Goal: Task Accomplishment & Management: Manage account settings

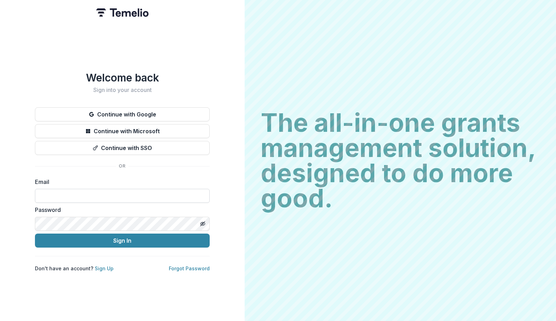
type input "**********"
click at [21, 209] on div "**********" at bounding box center [122, 160] width 244 height 321
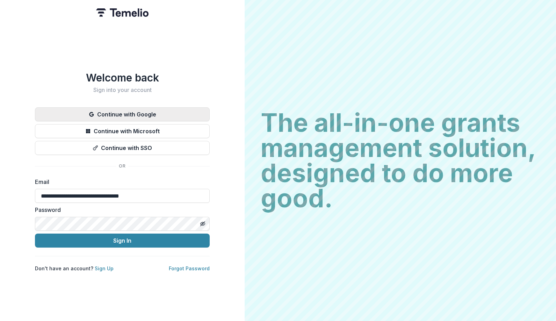
click at [111, 111] on button "Continue with Google" at bounding box center [122, 114] width 175 height 14
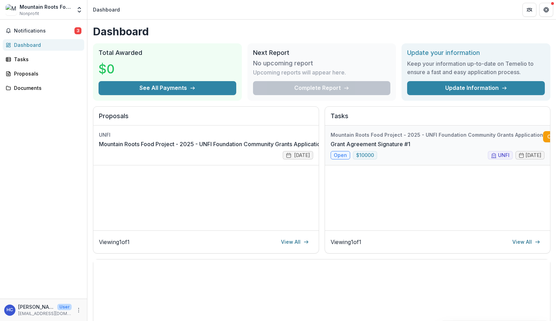
click at [410, 145] on link "Grant Agreement Signature #1" at bounding box center [370, 144] width 80 height 8
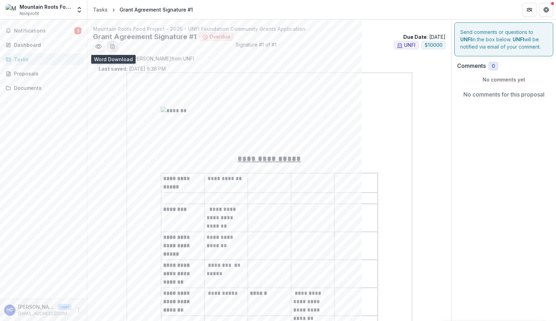
click at [111, 46] on line "download-word-button" at bounding box center [111, 46] width 1 height 0
click at [27, 31] on span "Notifications" at bounding box center [44, 31] width 60 height 6
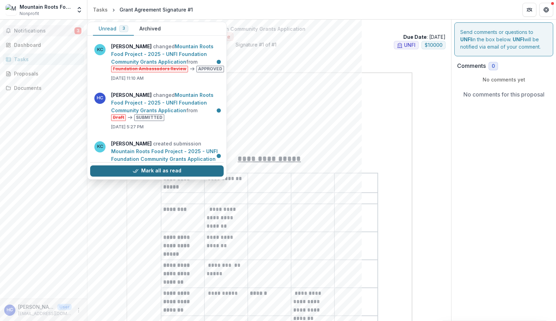
click at [153, 171] on button "Mark all as read" at bounding box center [156, 170] width 133 height 11
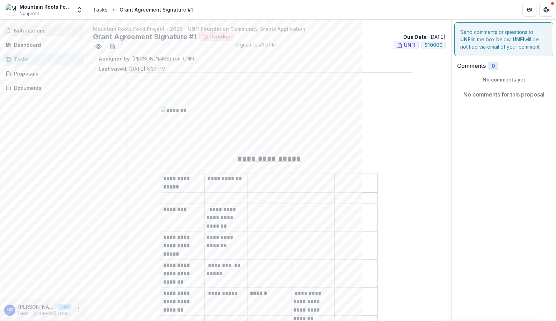
click at [493, 71] on div "Comments 0 No comments yet" at bounding box center [503, 72] width 93 height 21
click at [492, 66] on span "0" at bounding box center [492, 66] width 3 height 6
click at [499, 46] on div "Send comments or questions to UNFI in the box below. UNFI will be notified via …" at bounding box center [503, 39] width 99 height 34
click at [482, 39] on div "Send comments or questions to UNFI in the box below. UNFI will be notified via …" at bounding box center [503, 39] width 99 height 34
click at [486, 92] on p "No comments for this proposal" at bounding box center [503, 94] width 81 height 8
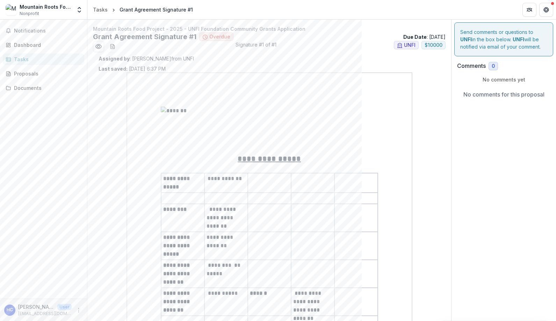
click at [486, 95] on p "No comments for this proposal" at bounding box center [503, 94] width 81 height 8
click at [508, 54] on div "Send comments or questions to UNFI in the box below. UNFI will be notified via …" at bounding box center [503, 39] width 99 height 34
click at [460, 42] on div "Send comments or questions to UNFI in the box below. UNFI will be notified via …" at bounding box center [503, 39] width 99 height 34
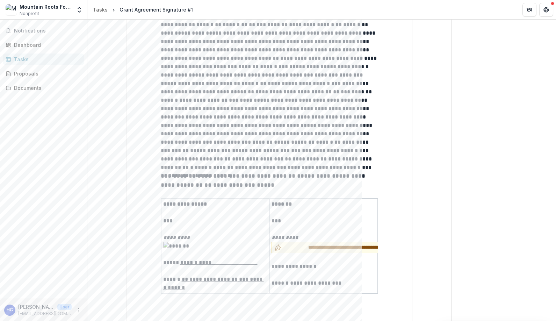
scroll to position [1612, 0]
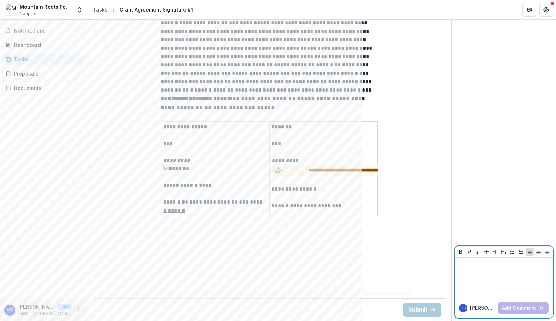
click at [478, 286] on div at bounding box center [503, 277] width 93 height 35
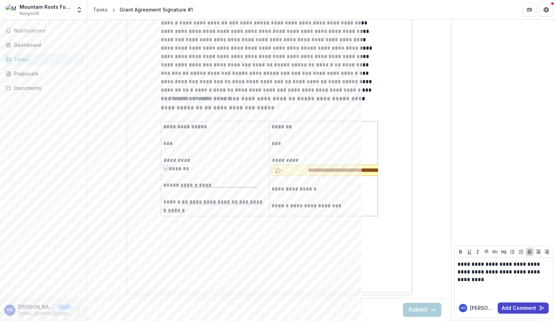
click at [291, 168] on span "**********" at bounding box center [361, 169] width 155 height 7
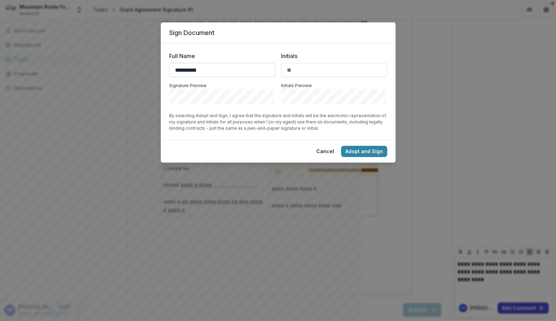
type input "**********"
type input "***"
click at [366, 151] on button "Adopt and Sign" at bounding box center [364, 151] width 46 height 11
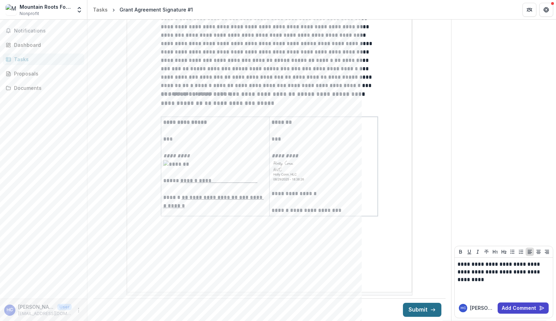
click at [418, 311] on button "Submit" at bounding box center [422, 309] width 38 height 14
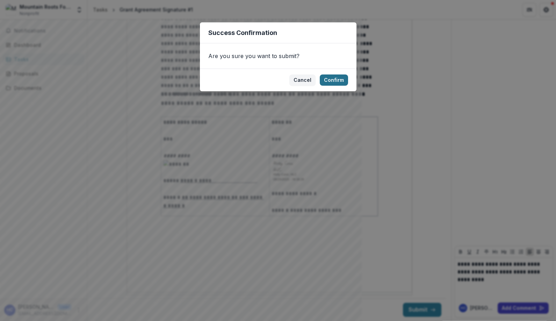
click at [331, 80] on button "Confirm" at bounding box center [334, 79] width 28 height 11
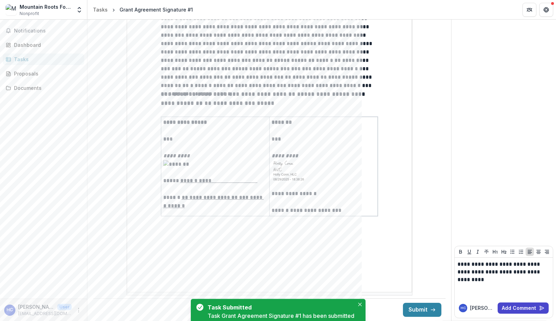
scroll to position [1617, 0]
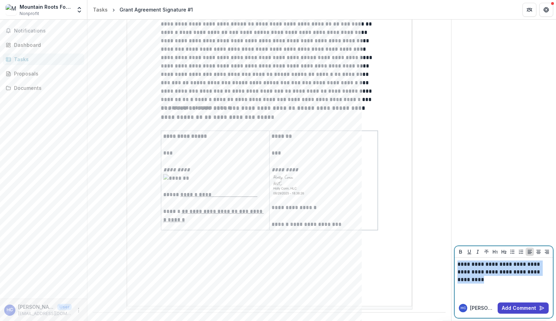
drag, startPoint x: 491, startPoint y: 278, endPoint x: 450, endPoint y: 257, distance: 46.4
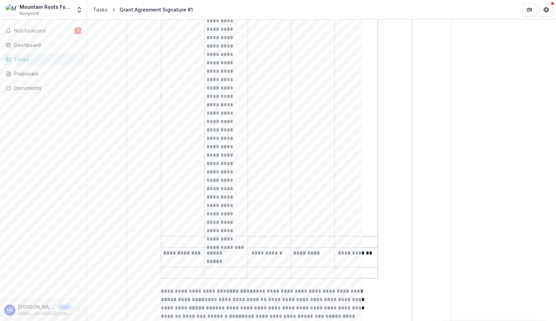
scroll to position [0, 0]
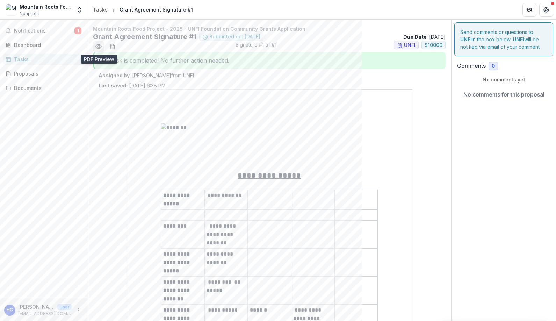
click at [100, 45] on icon "Preview a4aa0ecb-02b1-4182-b43c-395a8bfcb189.pdf" at bounding box center [98, 46] width 7 height 7
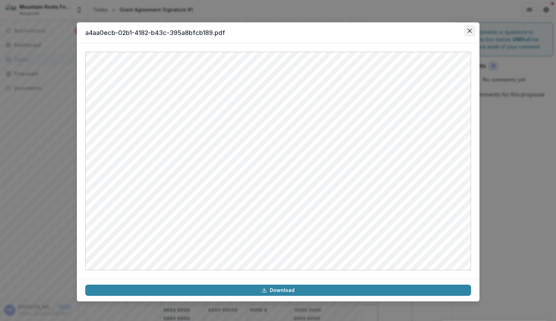
click at [469, 31] on icon "Close" at bounding box center [469, 31] width 4 height 4
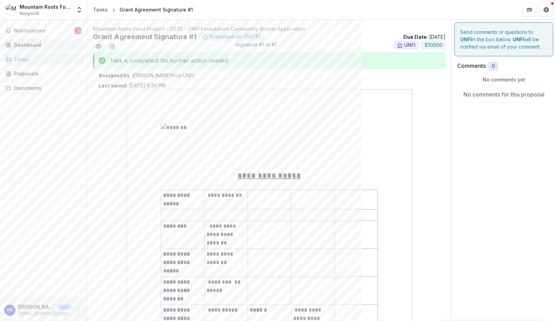
click at [20, 46] on div "Dashboard" at bounding box center [46, 44] width 65 height 7
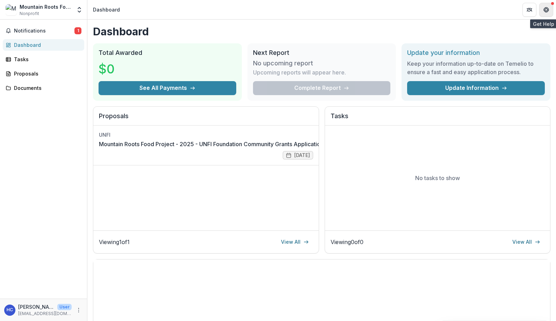
click at [546, 9] on icon "Get Help" at bounding box center [546, 10] width 6 height 6
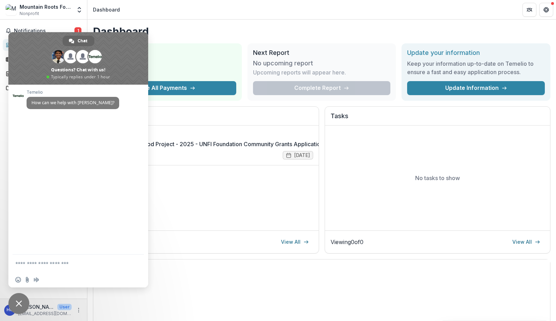
click at [189, 35] on h1 "Dashboard" at bounding box center [321, 31] width 457 height 13
click at [529, 9] on icon "Partners" at bounding box center [529, 9] width 3 height 2
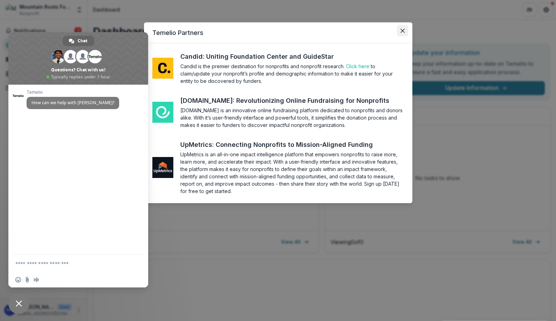
click at [402, 29] on icon "Close" at bounding box center [402, 31] width 4 height 4
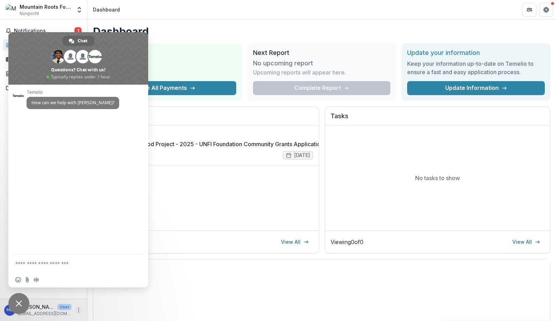
click at [79, 310] on circle "More" at bounding box center [79, 309] width 0 height 0
click at [38, 35] on span at bounding box center [78, 58] width 140 height 52
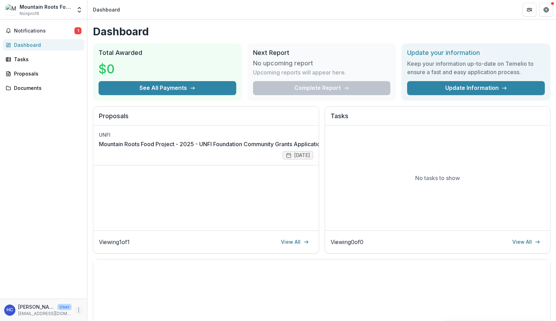
click at [79, 308] on icon "More" at bounding box center [79, 310] width 6 height 6
click at [111, 295] on link "Settings" at bounding box center [124, 295] width 75 height 12
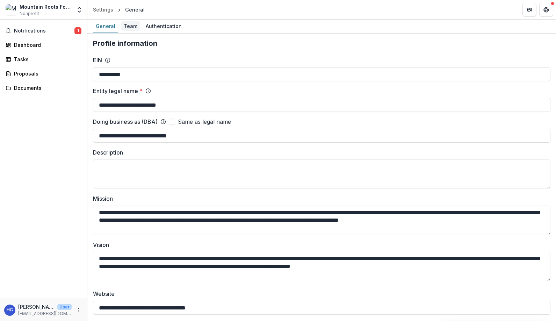
click at [130, 26] on div "Team" at bounding box center [130, 26] width 19 height 10
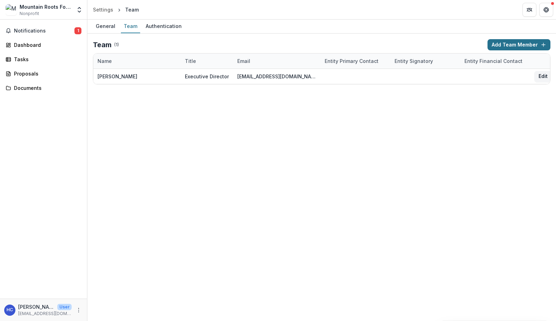
click at [505, 46] on button "Add Team Member" at bounding box center [518, 44] width 63 height 11
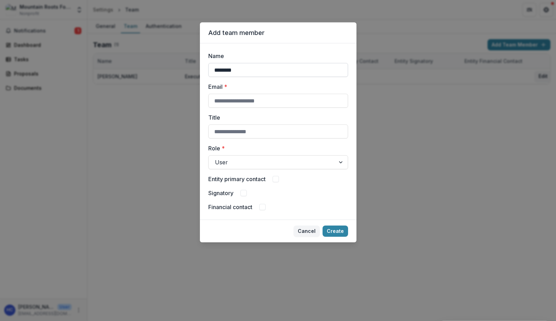
type input "********"
type input "**********"
click at [216, 127] on input "Title" at bounding box center [278, 131] width 140 height 14
type input "**********"
click at [227, 164] on div at bounding box center [272, 162] width 114 height 10
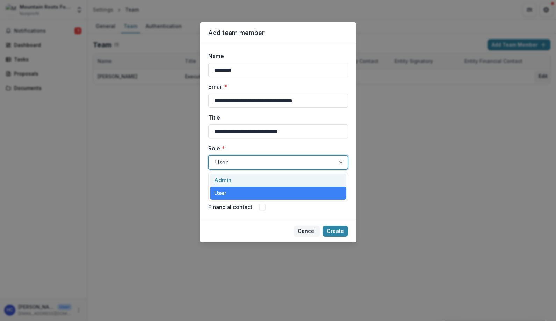
click at [227, 179] on div "Admin" at bounding box center [278, 180] width 136 height 13
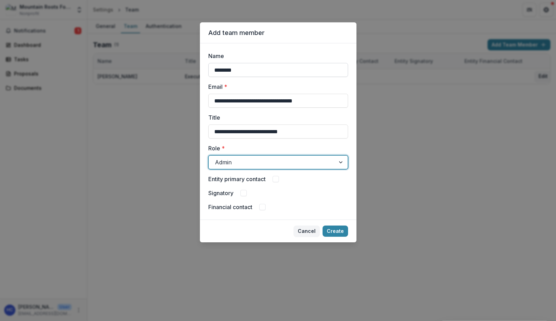
click at [247, 72] on input "********" at bounding box center [278, 70] width 140 height 14
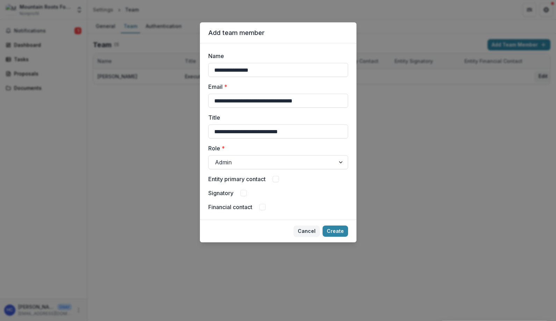
type input "**********"
click at [240, 193] on div "Signatory" at bounding box center [278, 193] width 140 height 8
click at [245, 194] on span at bounding box center [243, 193] width 6 height 6
click at [245, 194] on icon at bounding box center [243, 192] width 4 height 3
click at [336, 233] on button "Create" at bounding box center [334, 230] width 25 height 11
